Goal: Task Accomplishment & Management: Complete application form

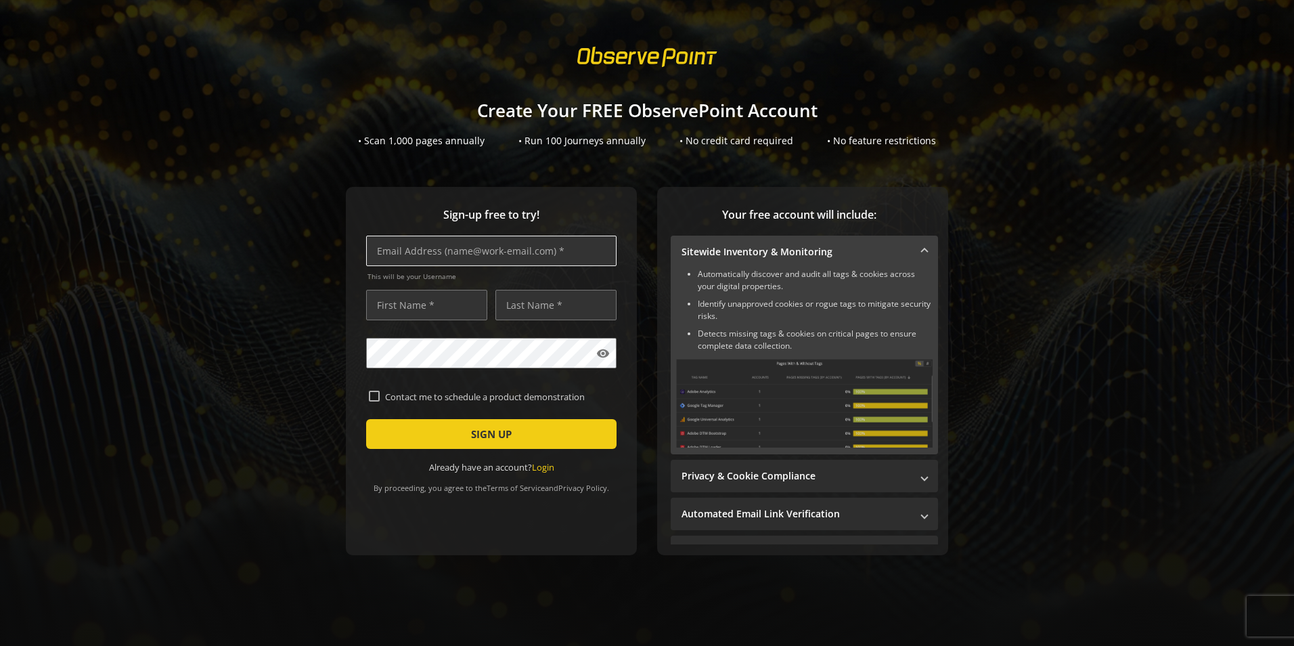
click at [428, 246] on input "text" at bounding box center [491, 251] width 250 height 30
type input "[EMAIL_ADDRESS][DOMAIN_NAME]"
type input "[PERSON_NAME]"
type input "[EMAIL_ADDRESS][DOMAIN_NAME]"
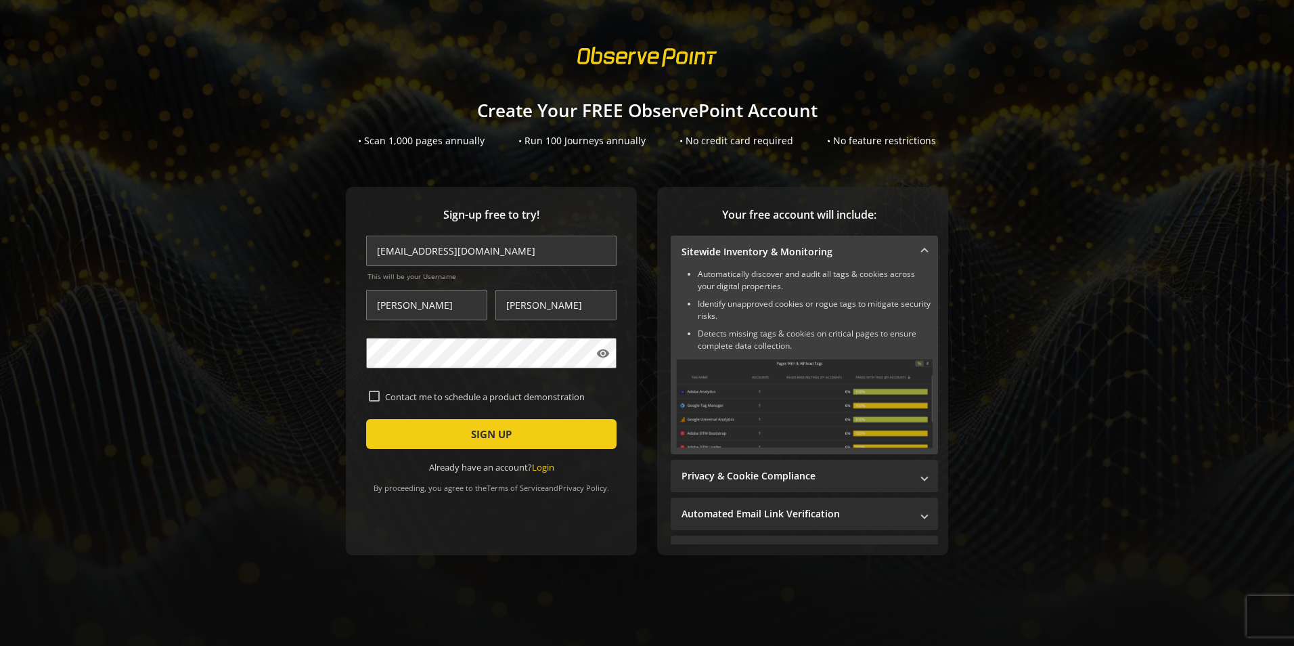
click at [1110, 215] on div "Sign-up free to try! [EMAIL_ADDRESS][DOMAIN_NAME] This will be your Username [P…" at bounding box center [646, 398] width 1261 height 422
